Goal: Information Seeking & Learning: Learn about a topic

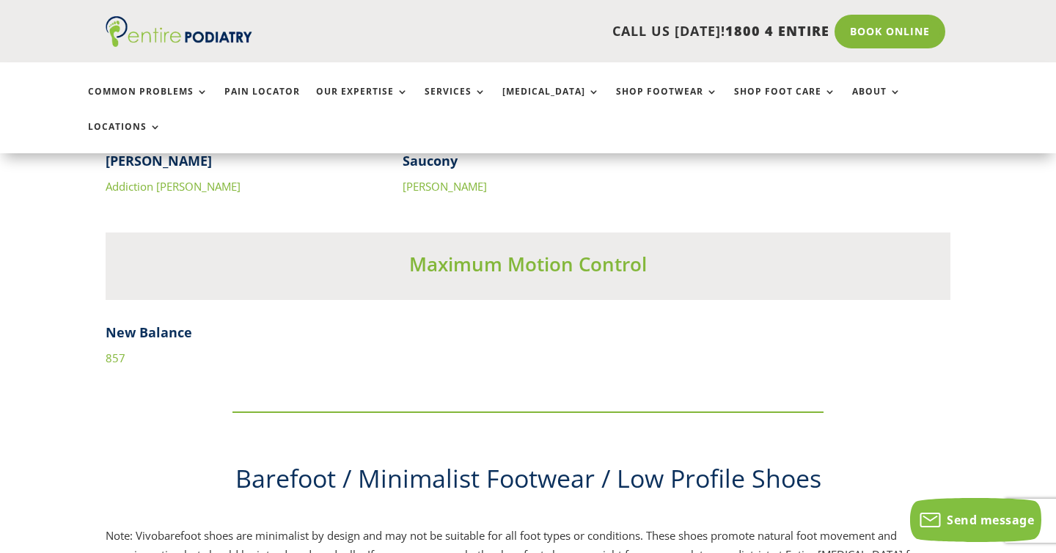
scroll to position [4819, 0]
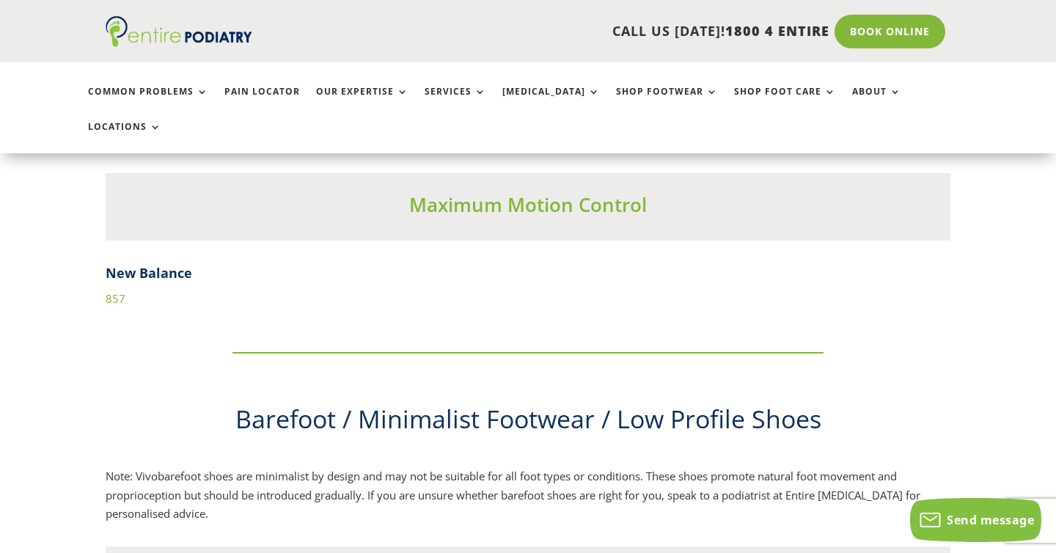
click at [114, 291] on link "857" at bounding box center [116, 298] width 20 height 15
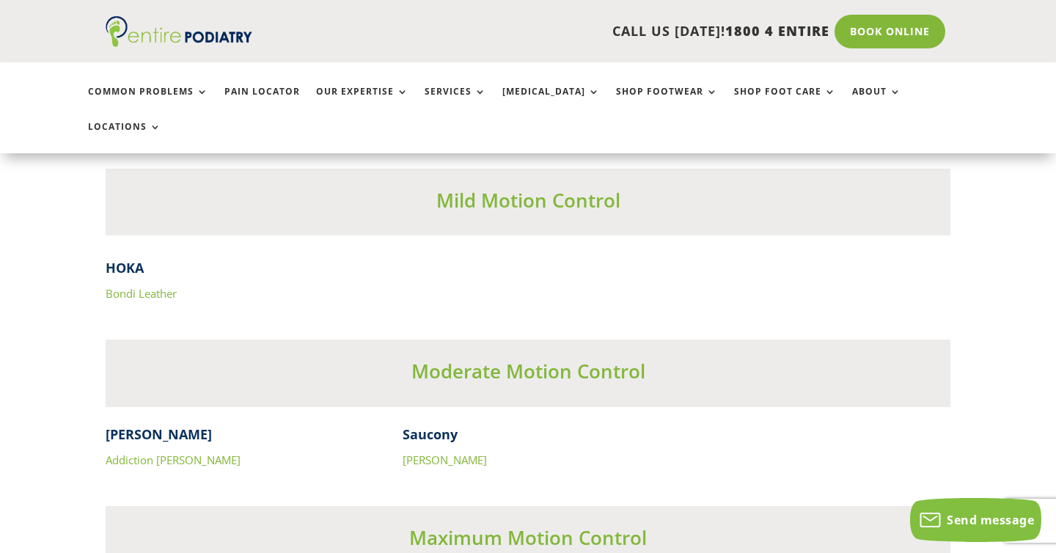
scroll to position [4482, 0]
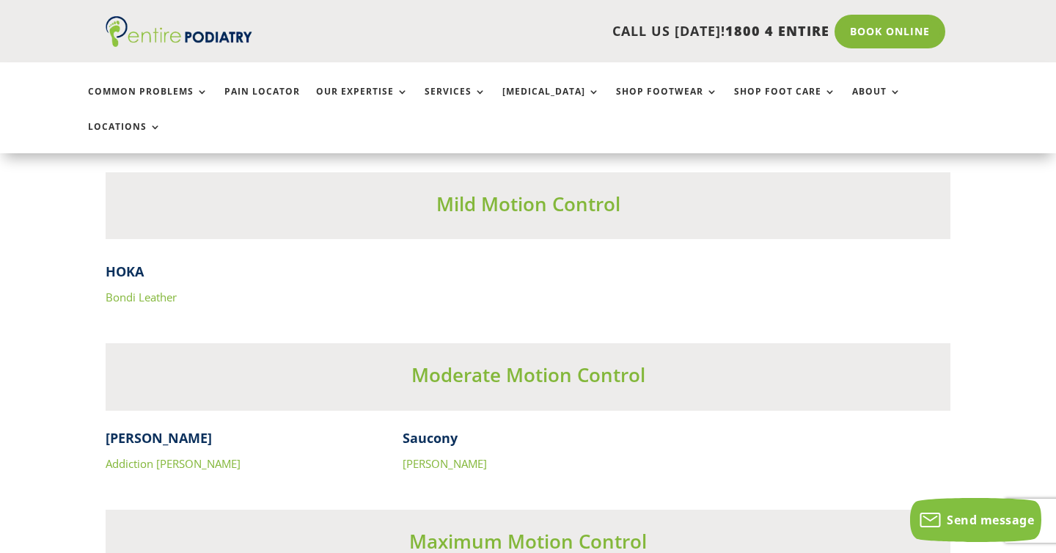
click at [449, 456] on link "[PERSON_NAME]" at bounding box center [445, 463] width 84 height 15
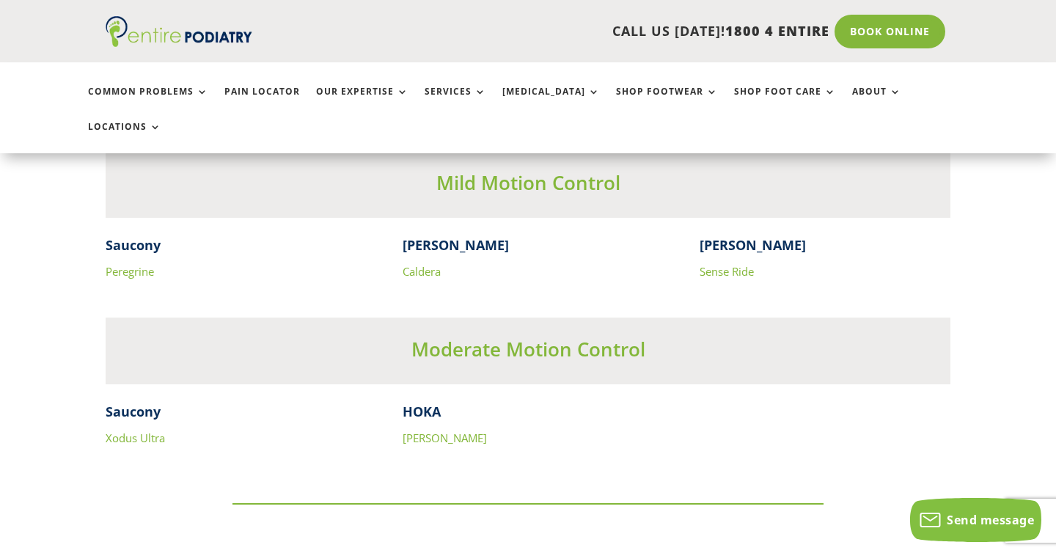
scroll to position [4027, 0]
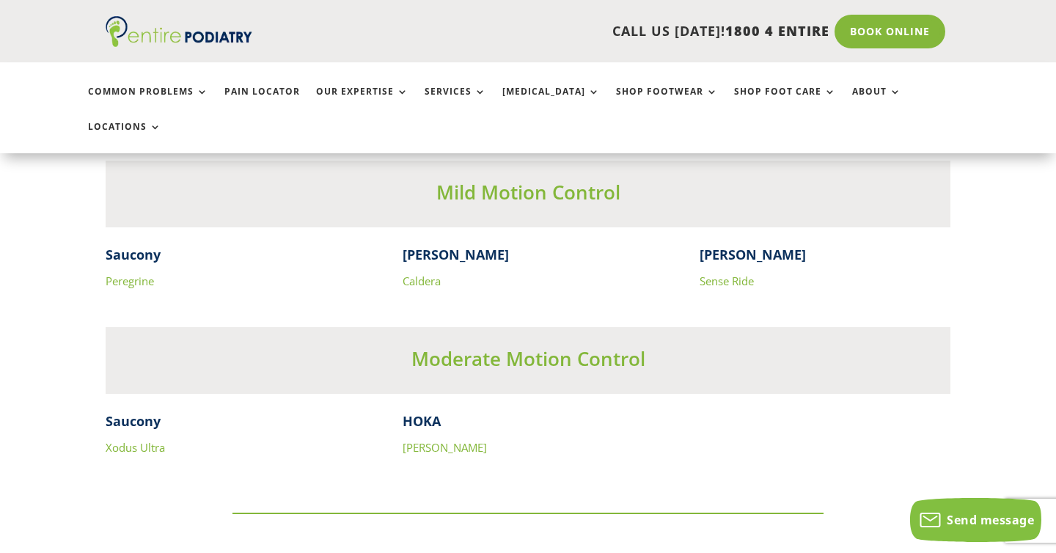
click at [430, 440] on link "[PERSON_NAME]" at bounding box center [445, 447] width 84 height 15
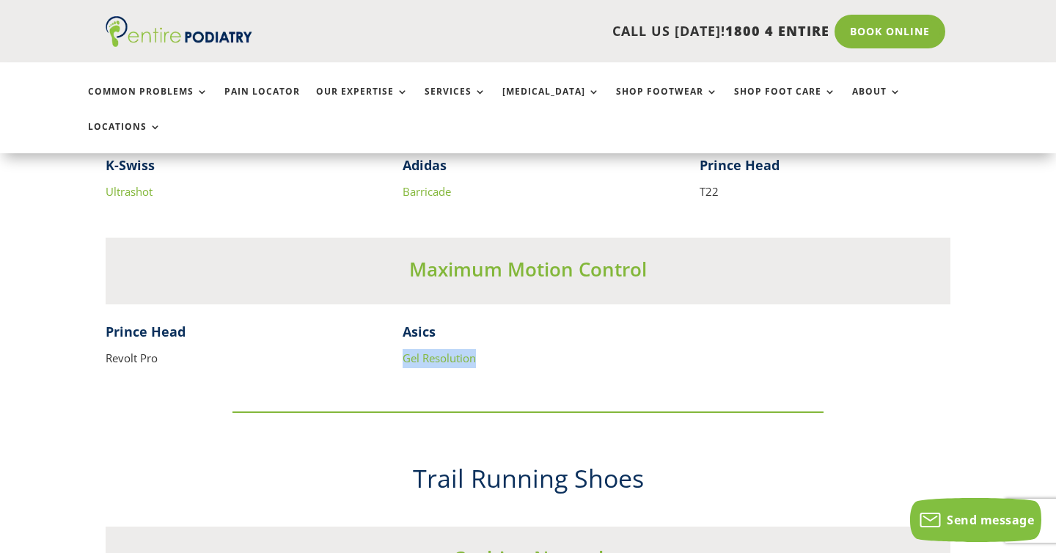
scroll to position [3442, 0]
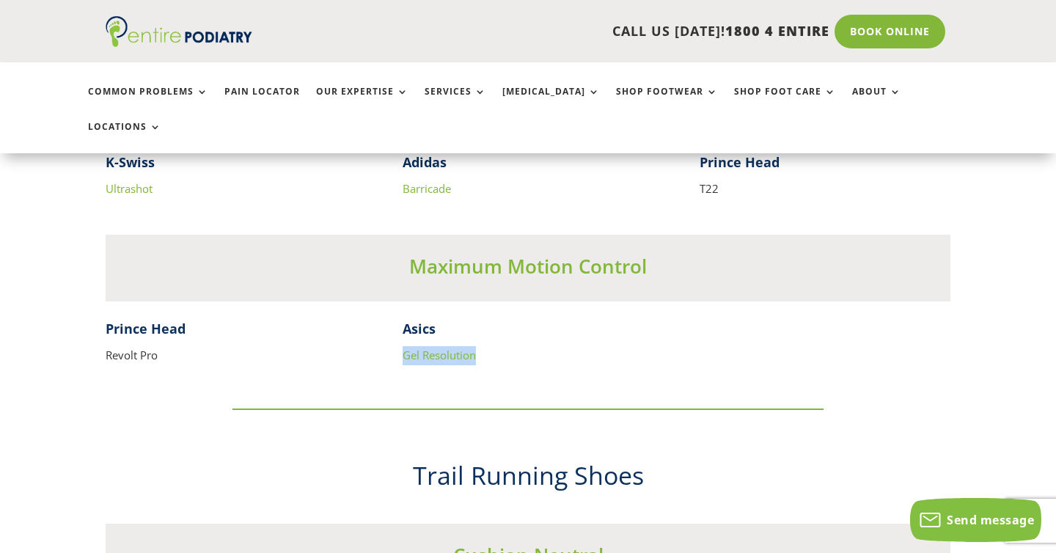
click at [565, 346] on p "Gel Resolution" at bounding box center [528, 355] width 251 height 19
click at [144, 346] on p "Revolt Pro" at bounding box center [231, 355] width 251 height 19
click at [150, 320] on h4 "Prince Head" at bounding box center [231, 333] width 251 height 26
click at [139, 346] on p "Revolt Pro" at bounding box center [231, 355] width 251 height 19
click at [433, 348] on link "Gel Resolution" at bounding box center [439, 355] width 73 height 15
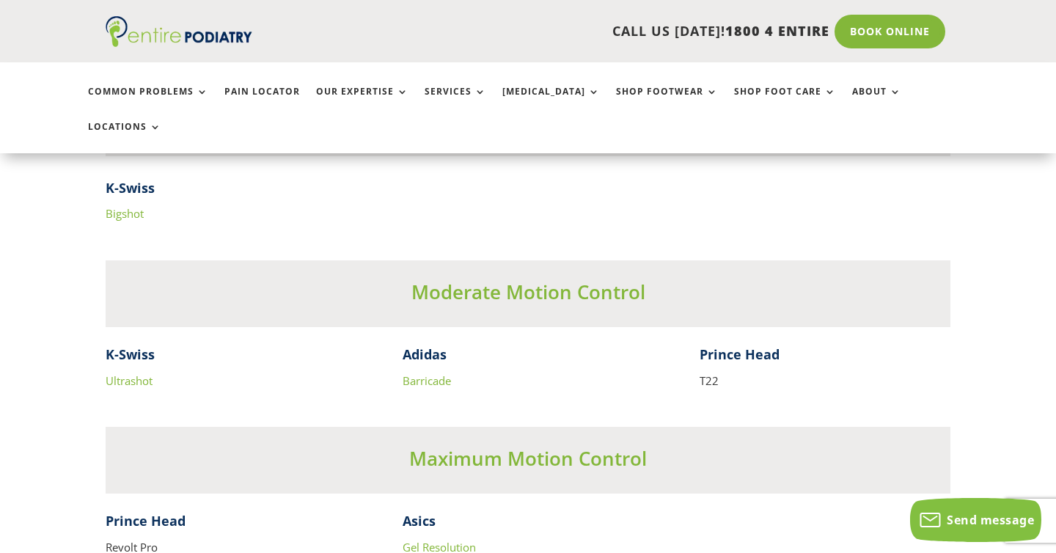
scroll to position [3249, 0]
click at [425, 374] on link "Barricade" at bounding box center [427, 381] width 48 height 15
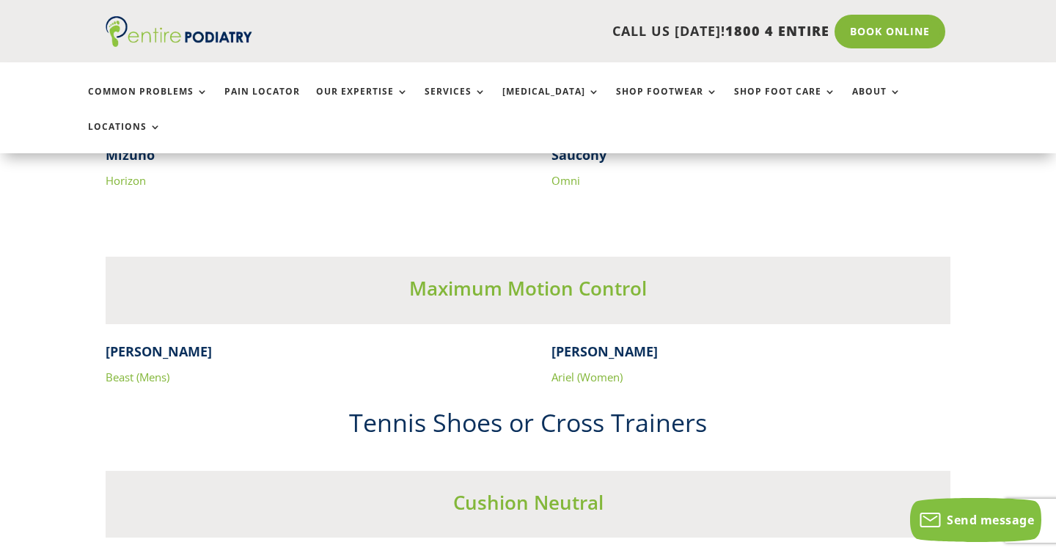
scroll to position [2651, 0]
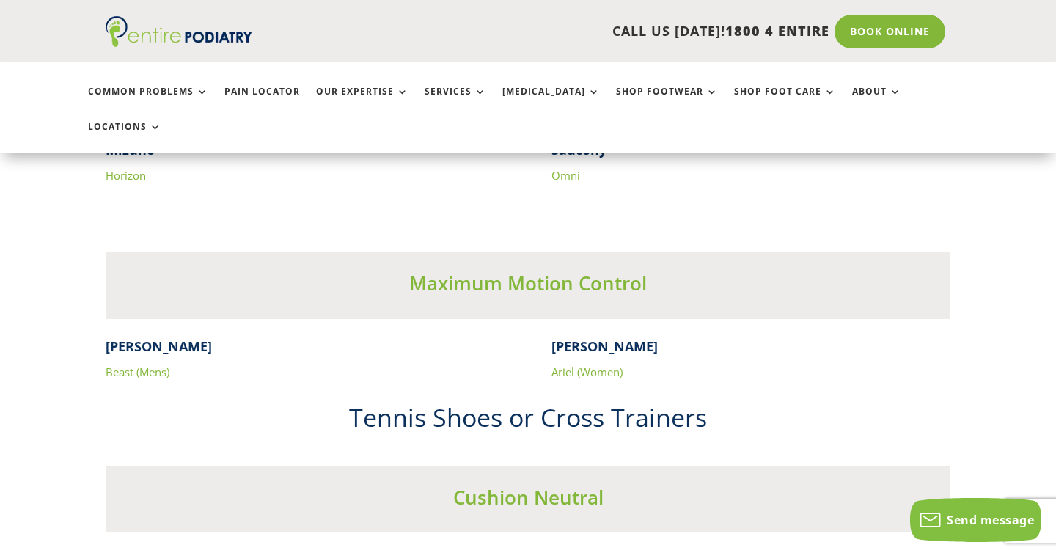
click at [581, 364] on link "Ariel (Women)" at bounding box center [586, 371] width 71 height 15
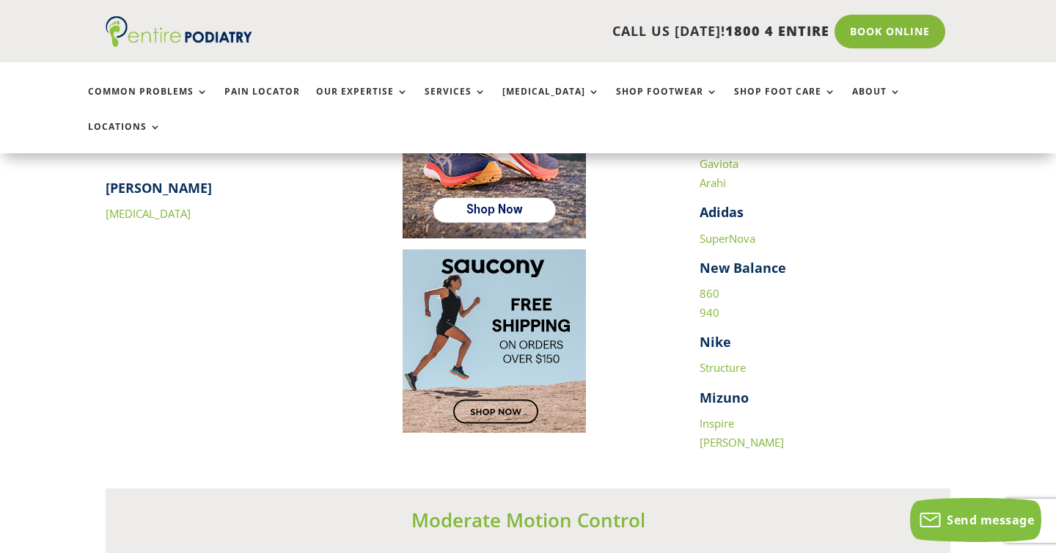
scroll to position [2088, 0]
